Goal: Complete application form

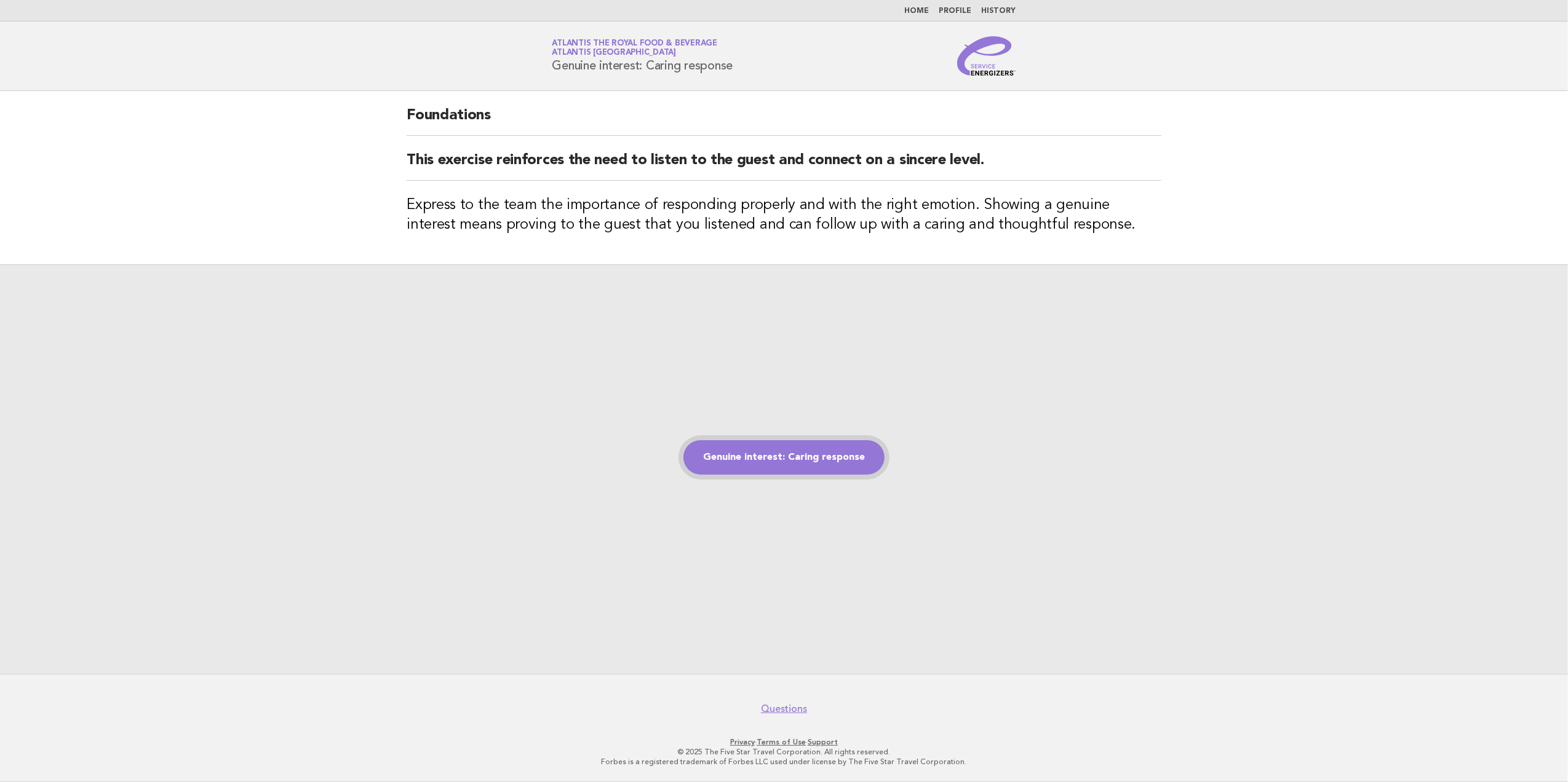
click at [820, 454] on link "Genuine interest: Caring response" at bounding box center [784, 457] width 201 height 34
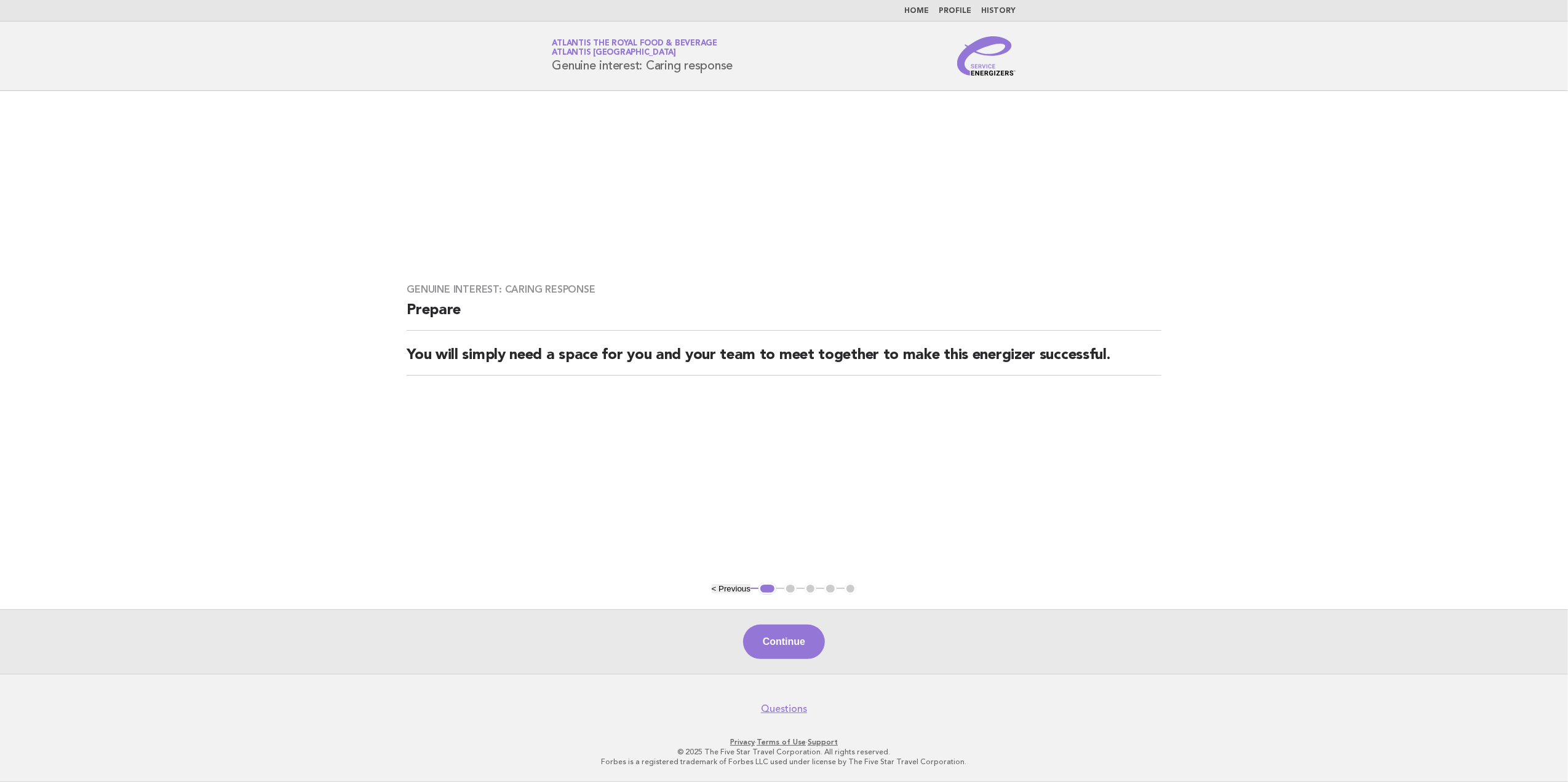
click at [730, 587] on button "< Previous" at bounding box center [731, 588] width 39 height 9
click at [725, 587] on button "< Previous" at bounding box center [731, 588] width 39 height 9
drag, startPoint x: 797, startPoint y: 640, endPoint x: 823, endPoint y: 589, distance: 57.2
click at [797, 640] on button "Continue" at bounding box center [784, 642] width 82 height 34
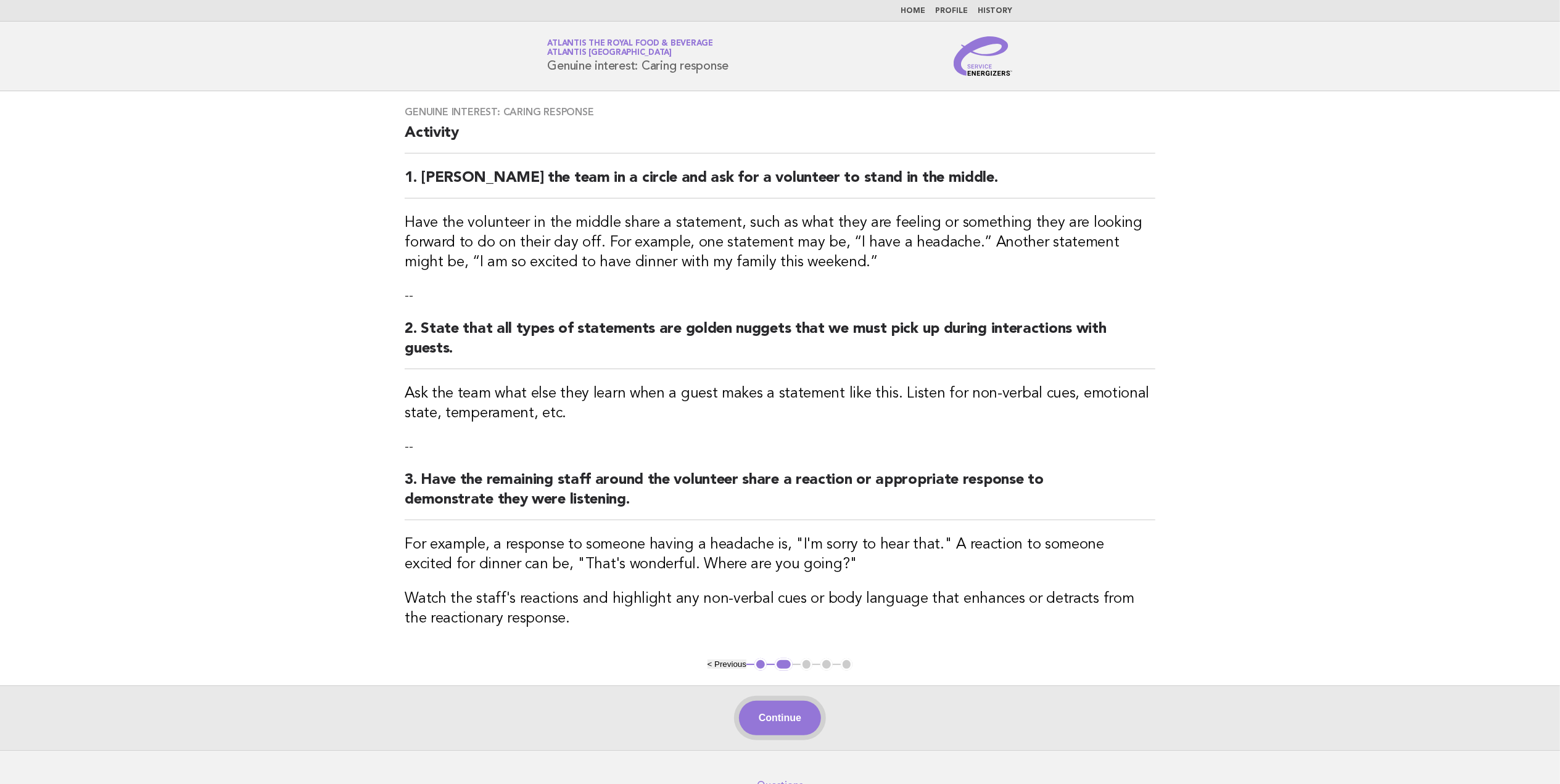
click at [778, 718] on button "Continue" at bounding box center [780, 718] width 82 height 35
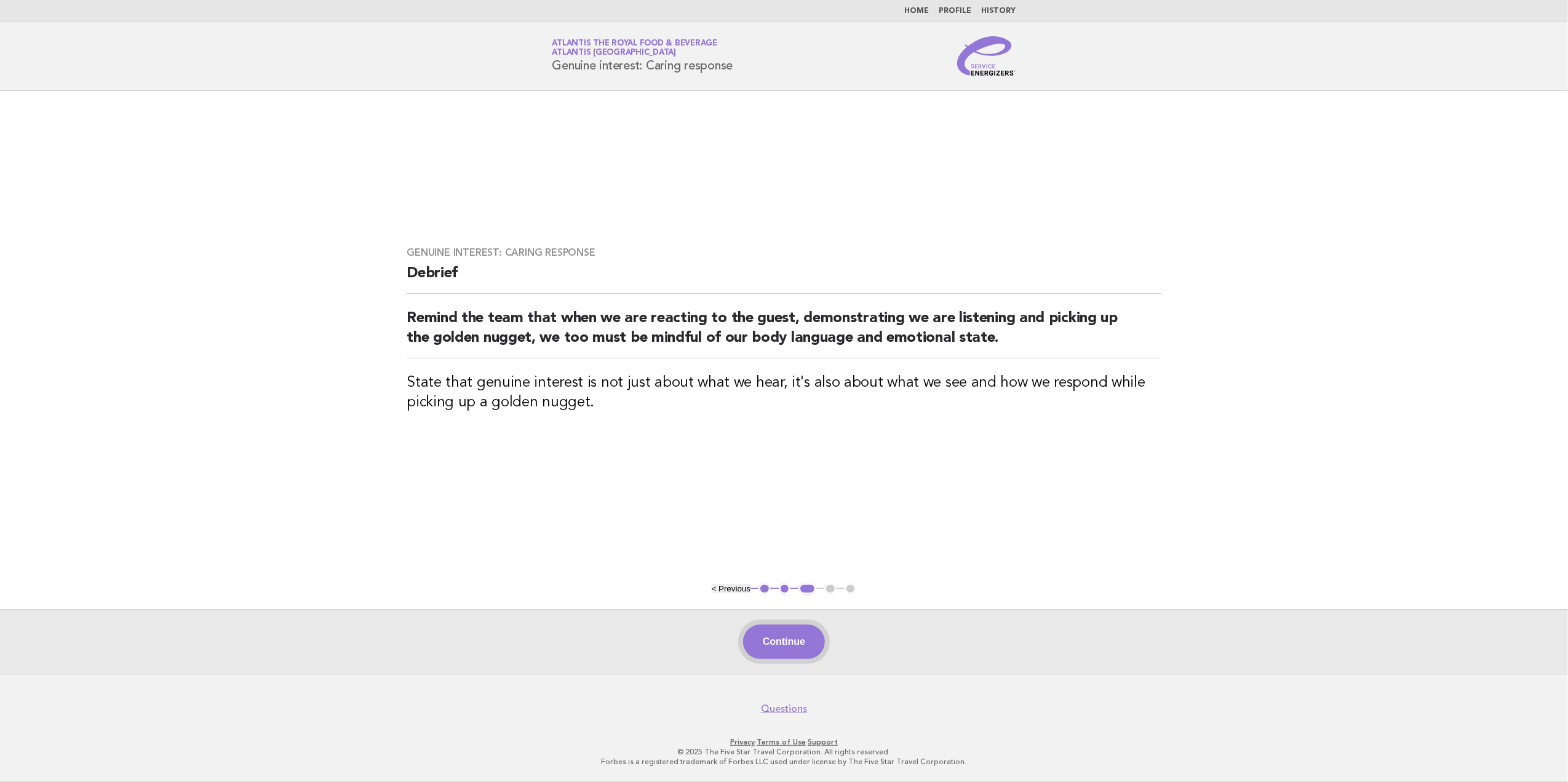
click at [798, 640] on button "Continue" at bounding box center [784, 642] width 82 height 34
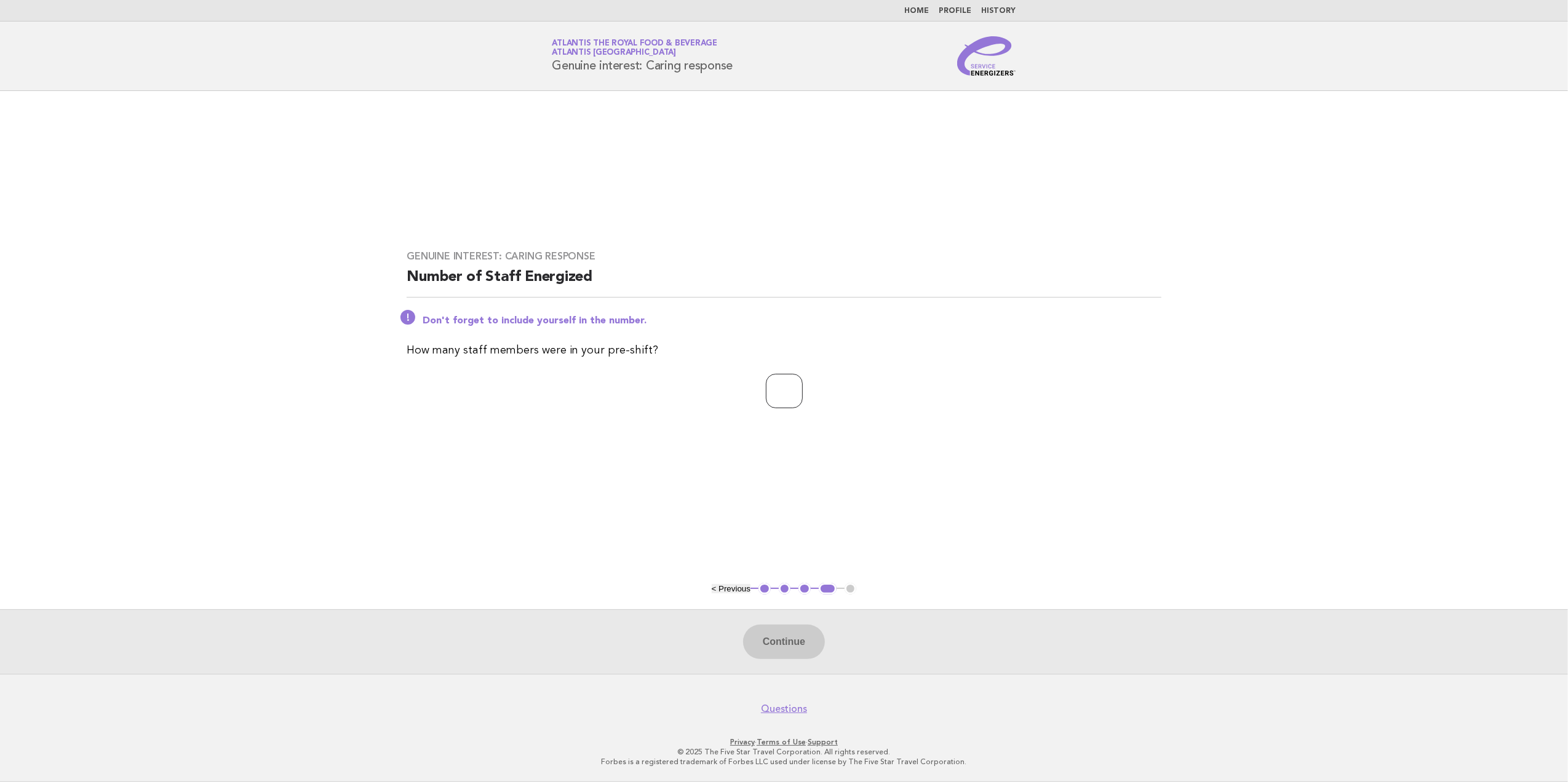
click at [778, 391] on input "number" at bounding box center [784, 391] width 37 height 34
type input "**"
click at [789, 640] on button "Continue" at bounding box center [784, 642] width 82 height 34
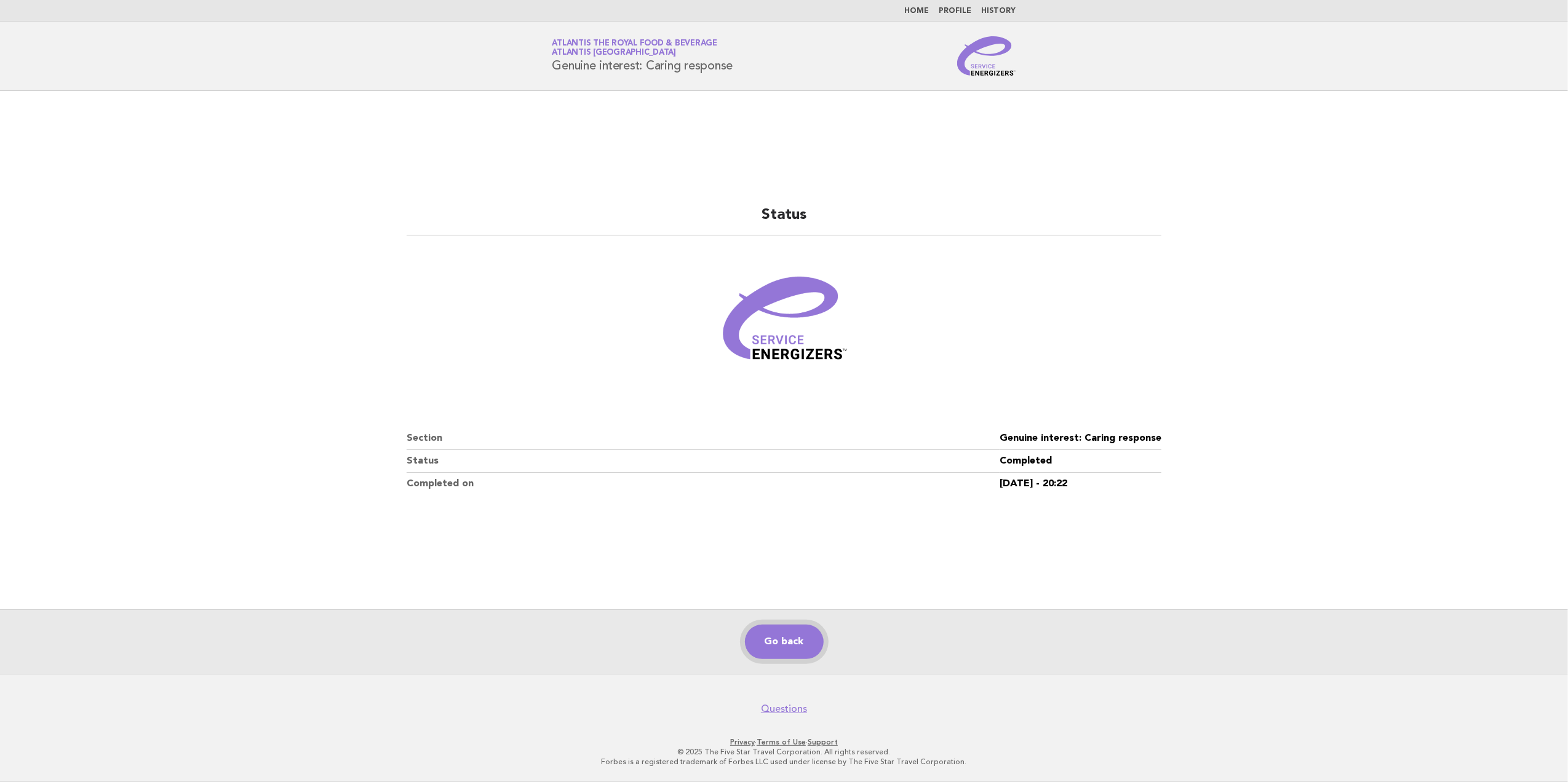
click at [789, 642] on link "Go back" at bounding box center [784, 642] width 79 height 34
